Goal: Check status: Check status

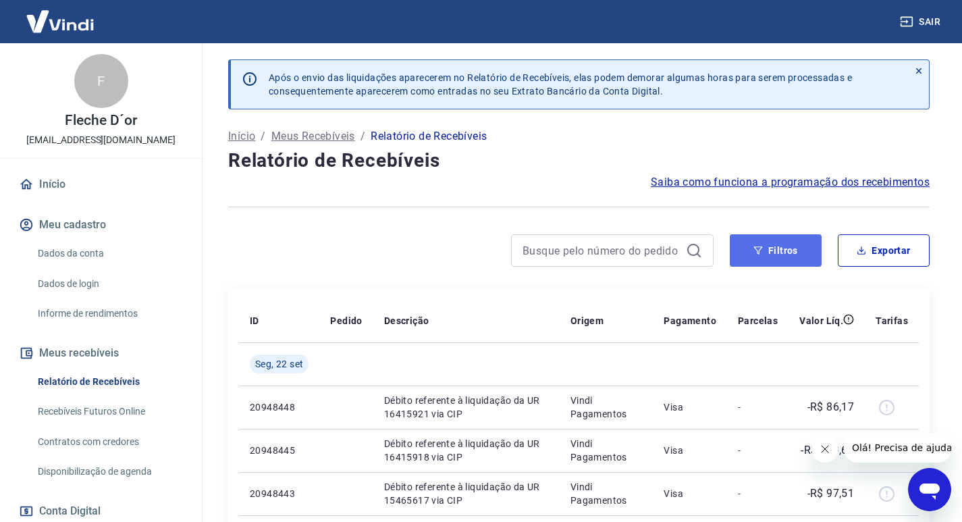
click at [780, 253] on button "Filtros" at bounding box center [776, 250] width 92 height 32
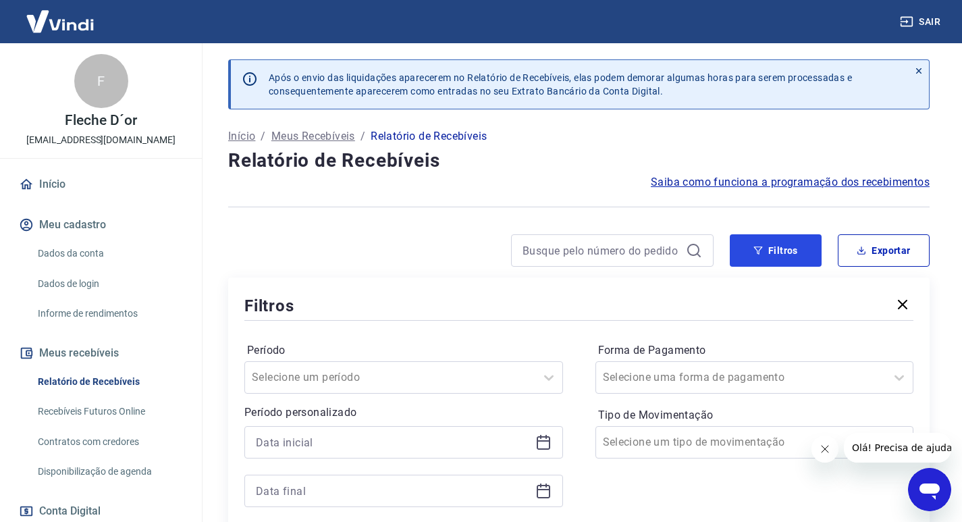
scroll to position [135, 0]
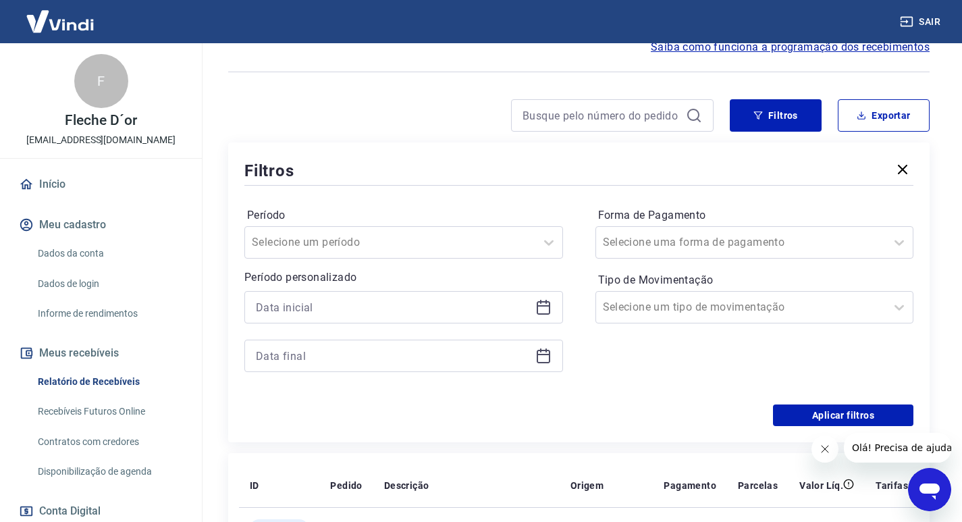
click at [539, 308] on icon at bounding box center [543, 307] width 16 height 16
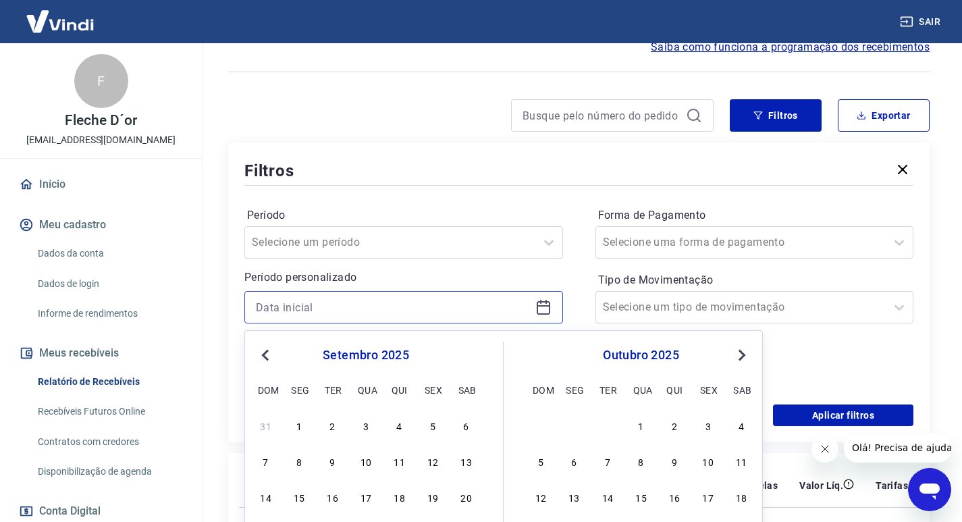
scroll to position [270, 0]
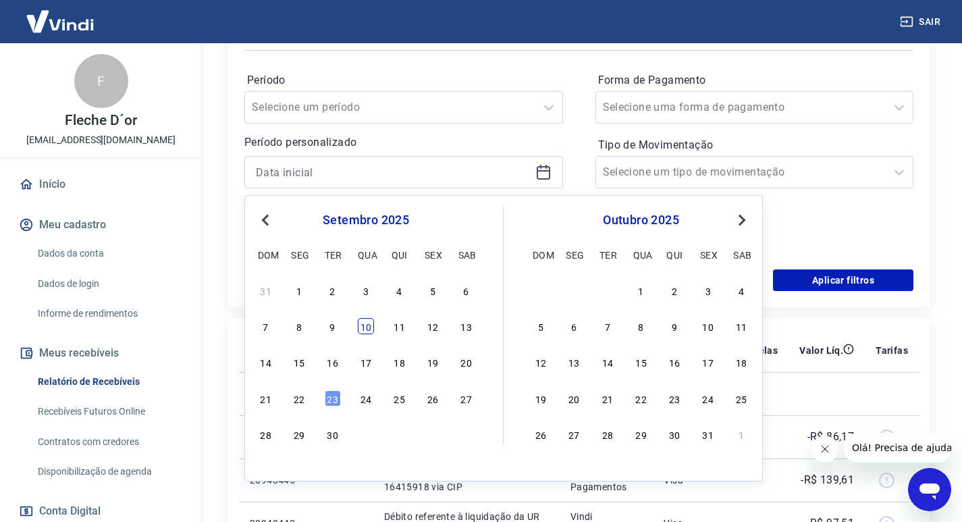
click at [371, 325] on div "10" at bounding box center [366, 326] width 16 height 16
type input "10/09/2025"
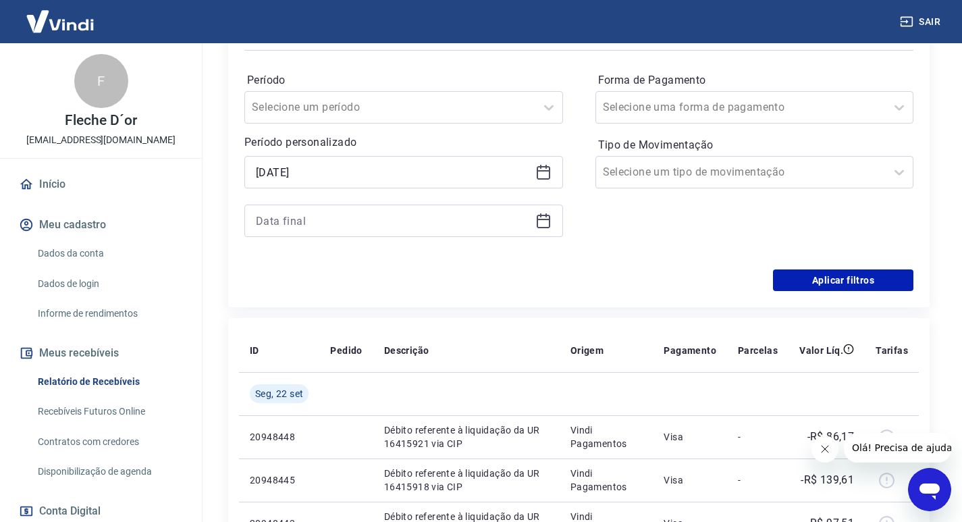
click at [542, 223] on icon at bounding box center [543, 221] width 16 height 16
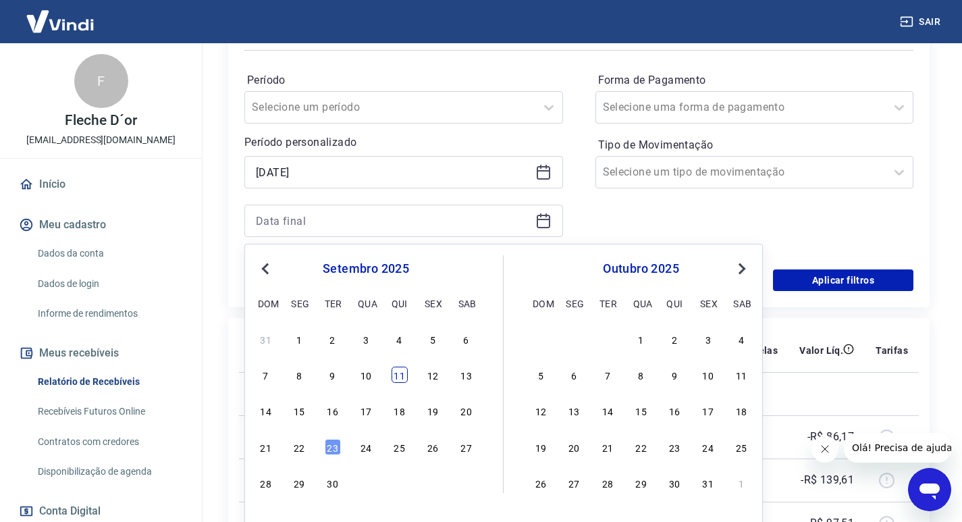
click at [394, 379] on div "11" at bounding box center [399, 375] width 16 height 16
type input "11/09/2025"
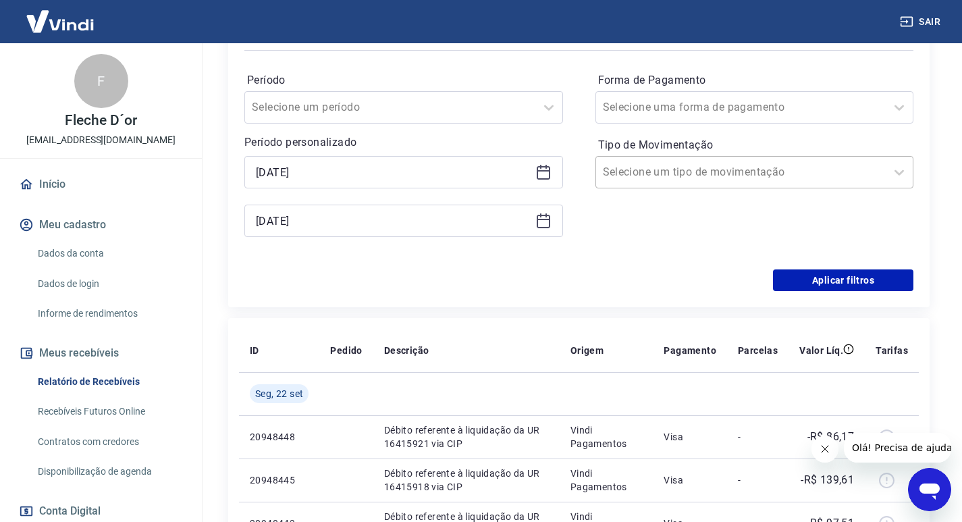
click at [758, 165] on div at bounding box center [741, 172] width 277 height 19
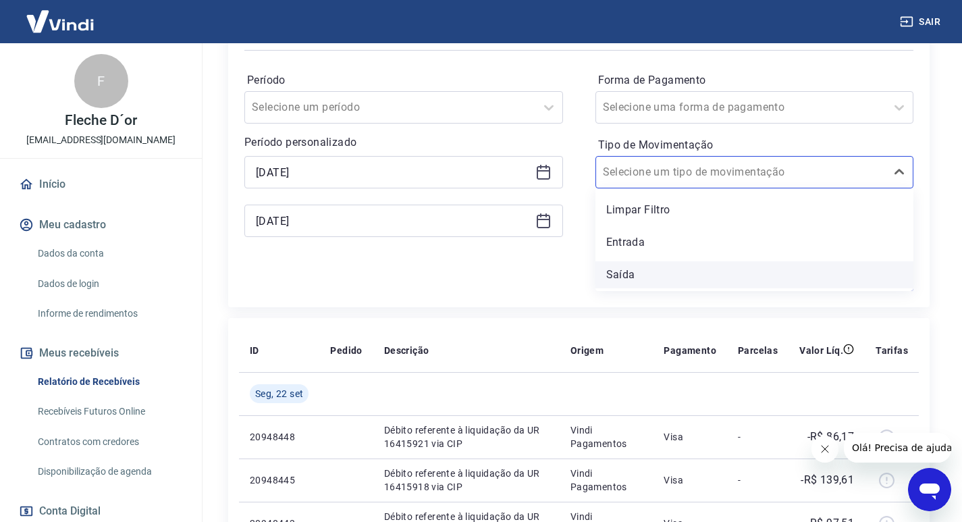
click at [635, 275] on div "Saída" at bounding box center [754, 274] width 319 height 27
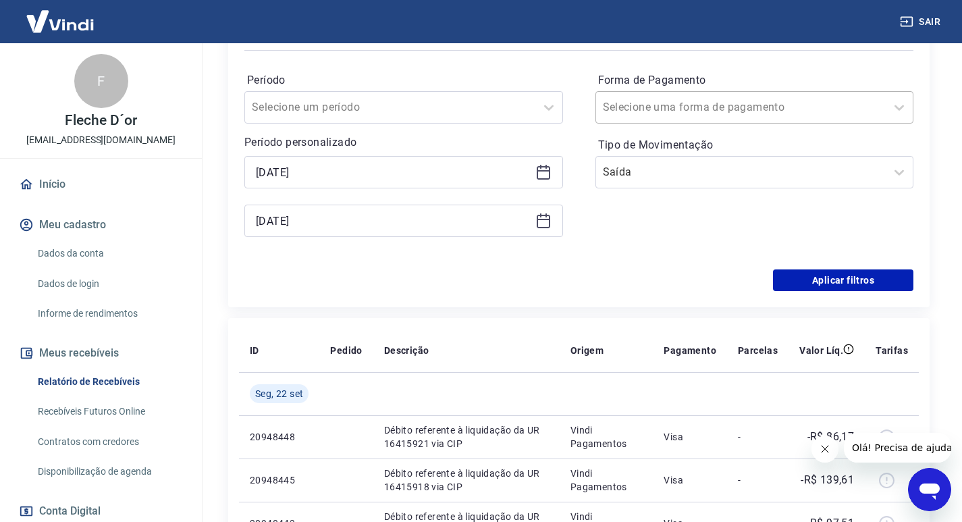
click at [668, 115] on div at bounding box center [741, 107] width 277 height 19
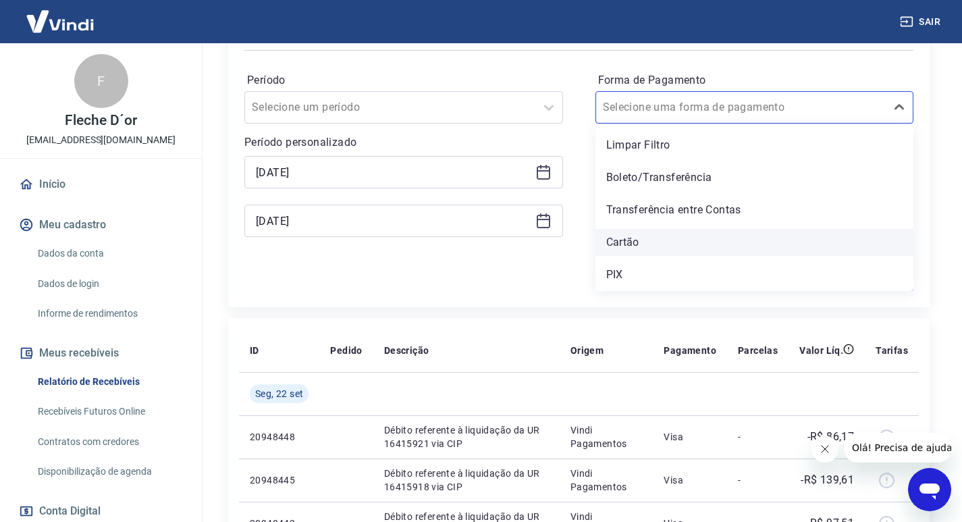
click at [645, 243] on div "Cartão" at bounding box center [754, 242] width 319 height 27
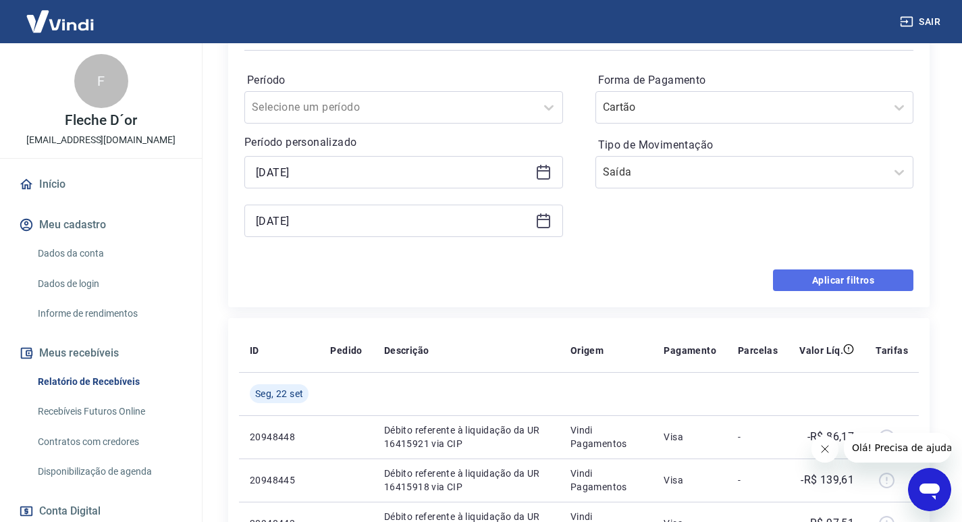
click at [829, 285] on button "Aplicar filtros" at bounding box center [843, 280] width 140 height 22
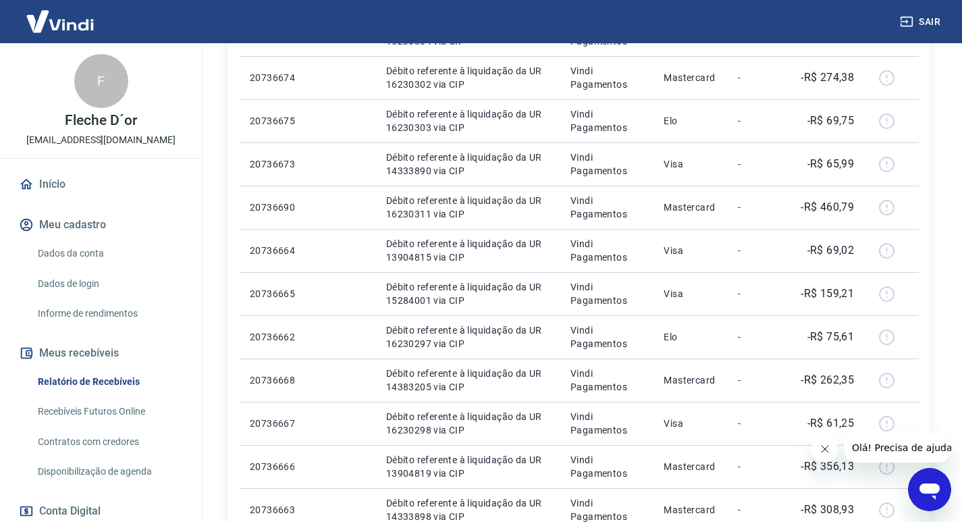
scroll to position [950, 0]
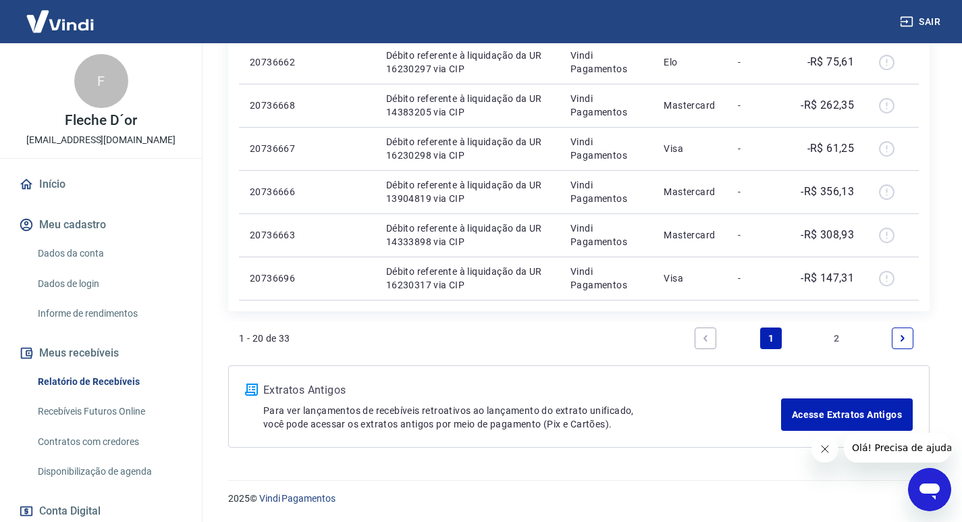
click at [828, 335] on link "2" at bounding box center [837, 338] width 22 height 22
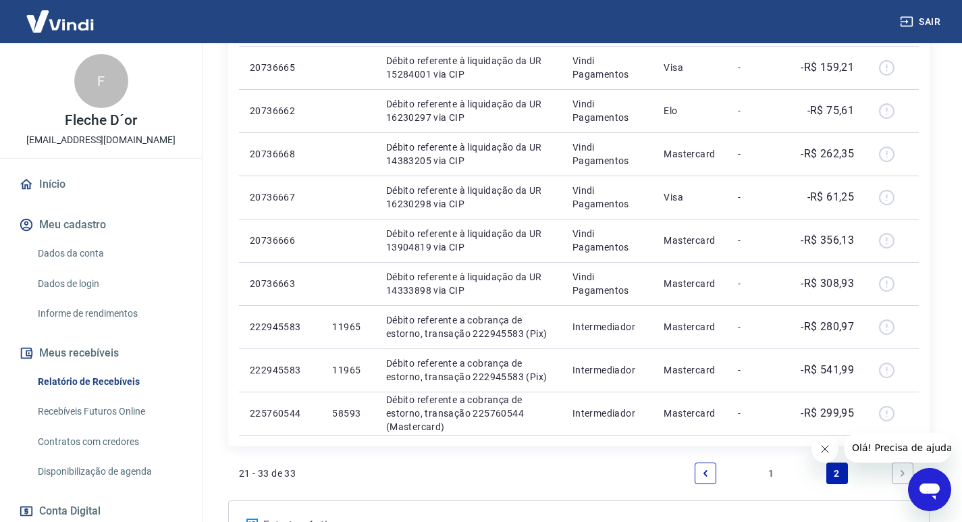
scroll to position [647, 0]
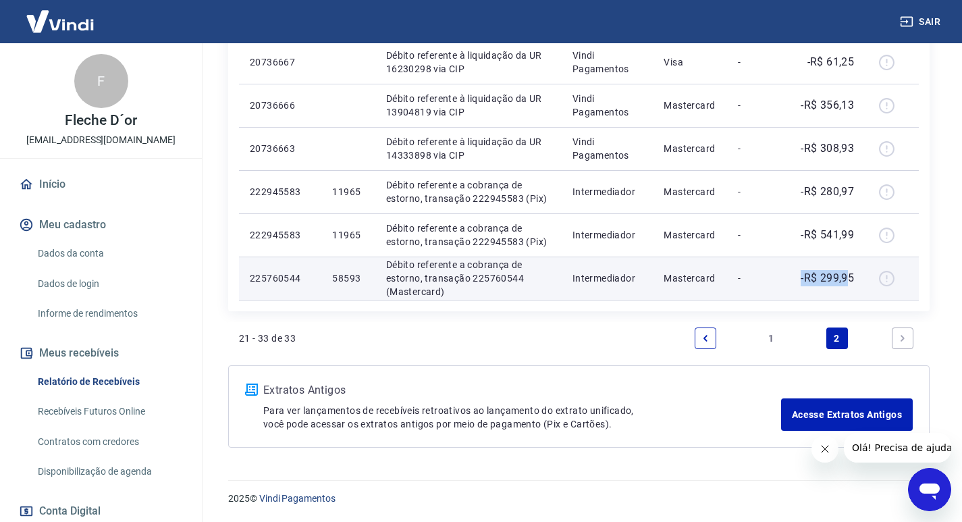
drag, startPoint x: 799, startPoint y: 283, endPoint x: 851, endPoint y: 281, distance: 52.7
click at [851, 281] on td "-R$ 299,95" at bounding box center [826, 277] width 76 height 43
click at [857, 285] on td "-R$ 299,95" at bounding box center [826, 277] width 76 height 43
drag, startPoint x: 857, startPoint y: 279, endPoint x: 808, endPoint y: 283, distance: 49.4
click at [811, 283] on td "-R$ 299,95" at bounding box center [826, 277] width 76 height 43
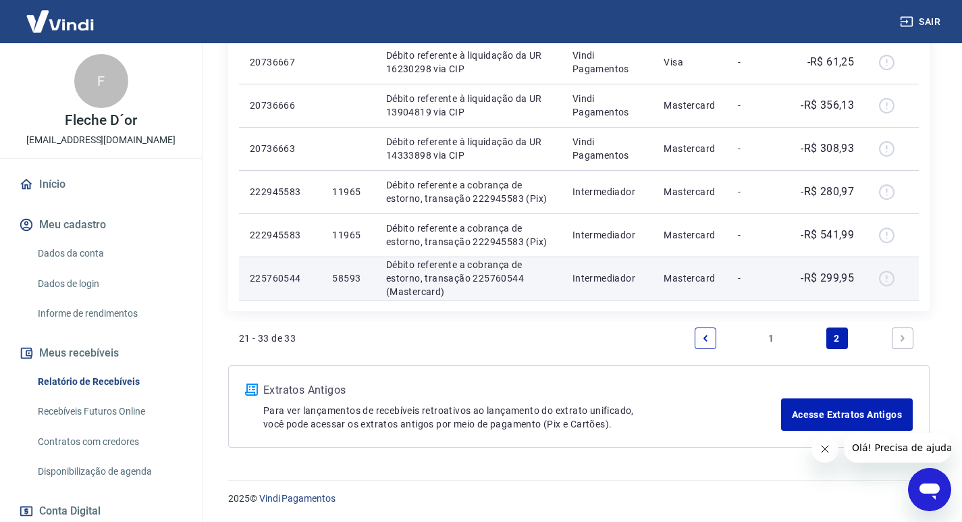
click at [807, 282] on p "-R$ 299,95" at bounding box center [827, 278] width 53 height 16
drag, startPoint x: 801, startPoint y: 279, endPoint x: 849, endPoint y: 278, distance: 48.6
click at [849, 278] on div "-R$ 299,95" at bounding box center [826, 278] width 55 height 16
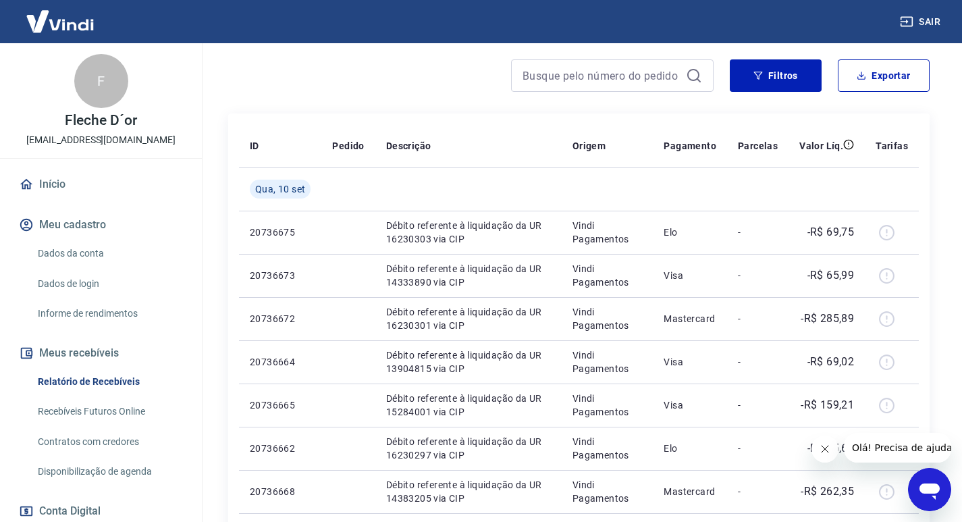
scroll to position [0, 0]
